Goal: Navigation & Orientation: Find specific page/section

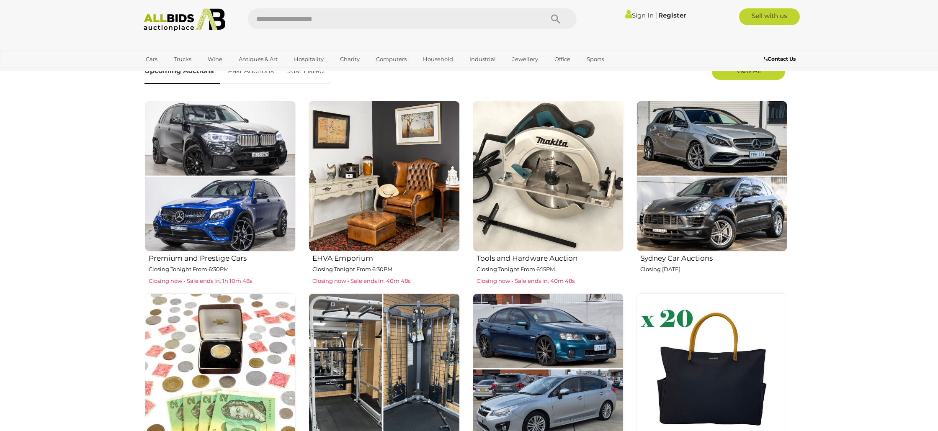
scroll to position [295, 0]
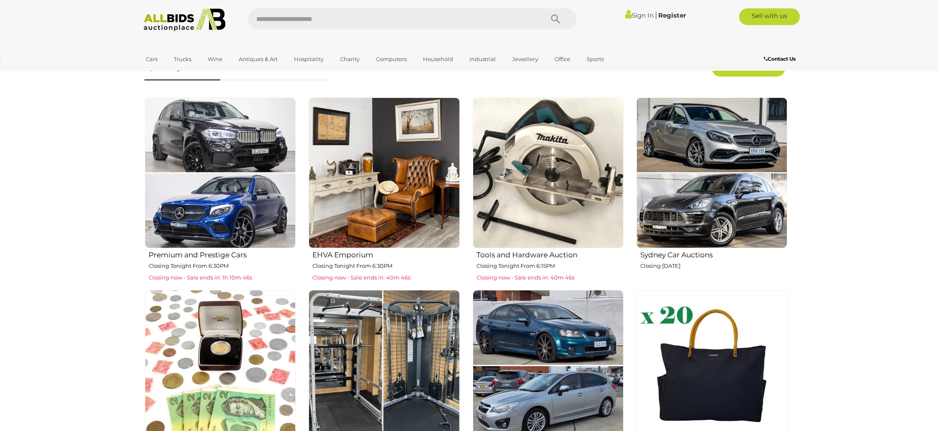
click at [375, 186] on img at bounding box center [383, 173] width 151 height 151
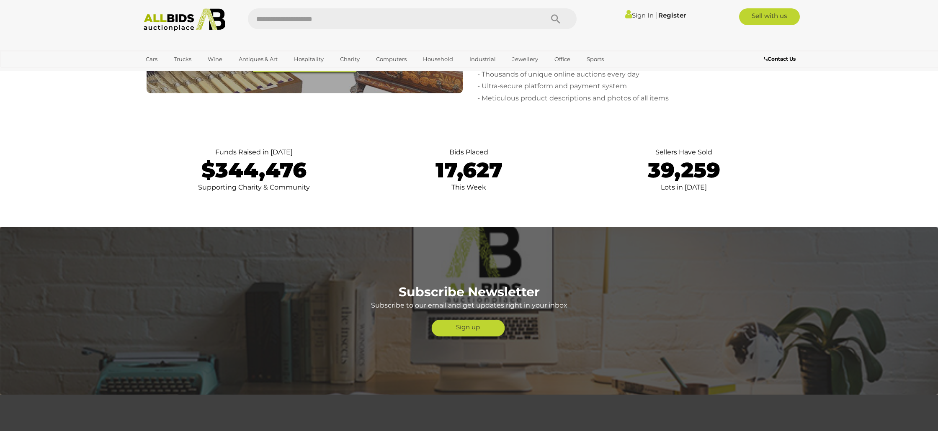
scroll to position [2155, 0]
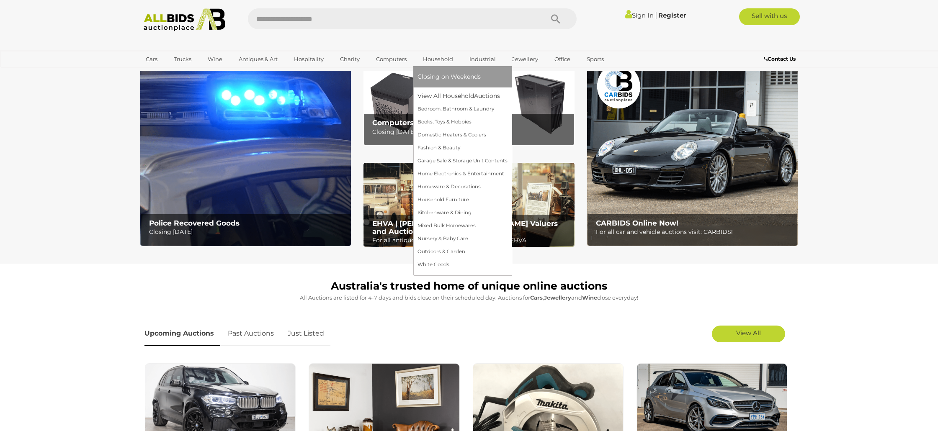
scroll to position [26, 0]
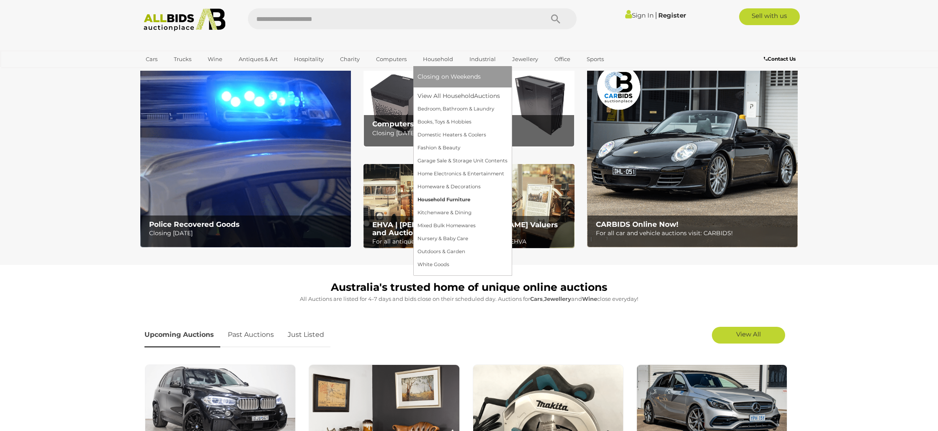
click at [425, 201] on link "Household Furniture" at bounding box center [462, 199] width 90 height 13
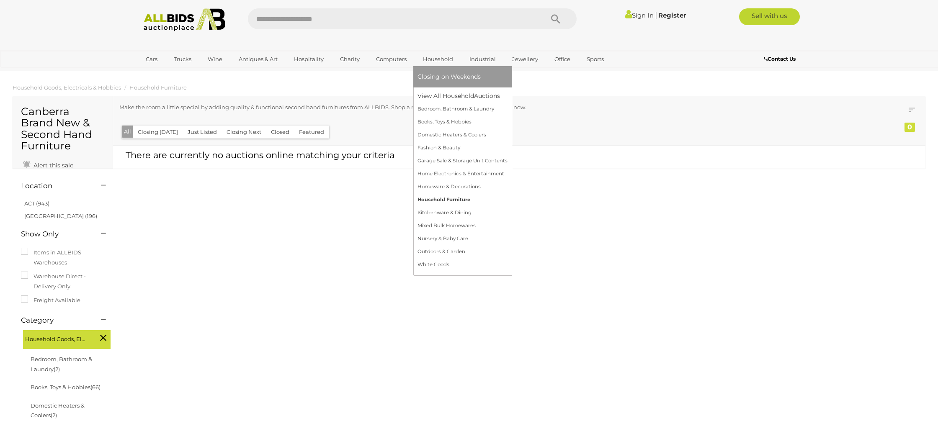
click at [432, 199] on link "Household Furniture" at bounding box center [462, 199] width 90 height 13
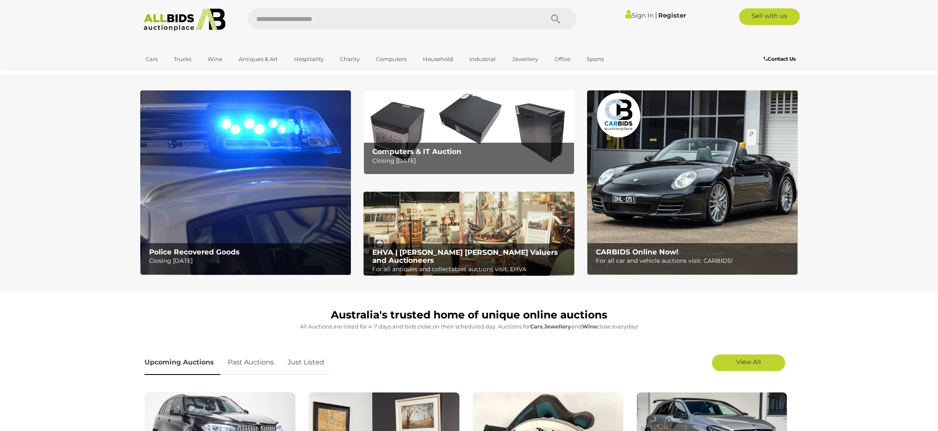
scroll to position [28, 0]
